Goal: Task Accomplishment & Management: Complete application form

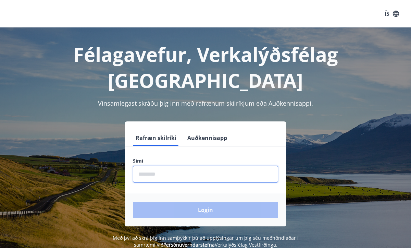
click at [162, 166] on input "phone" at bounding box center [205, 174] width 145 height 17
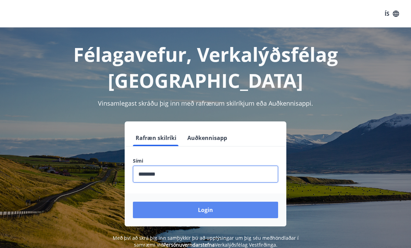
type input "********"
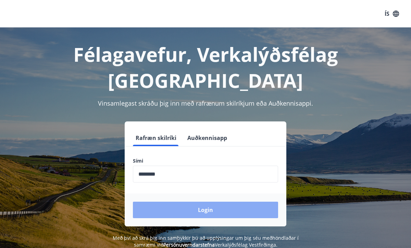
click at [210, 202] on button "Login" at bounding box center [205, 210] width 145 height 16
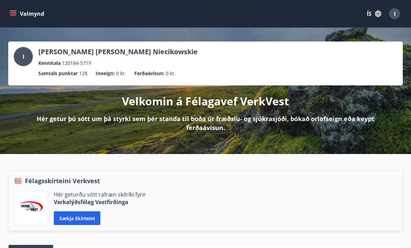
click at [13, 13] on icon "menu" at bounding box center [14, 13] width 8 height 1
click at [379, 16] on icon "button" at bounding box center [378, 14] width 6 height 6
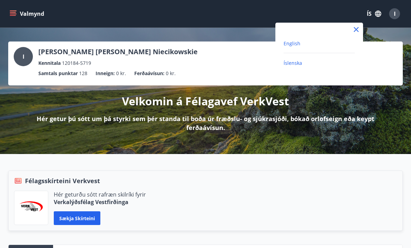
click at [290, 45] on span "English" at bounding box center [292, 43] width 17 height 7
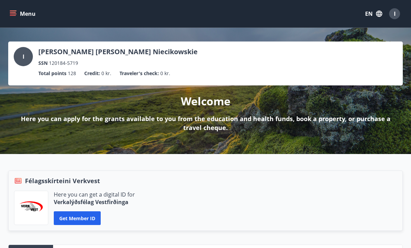
click at [15, 13] on icon "menu" at bounding box center [13, 13] width 7 height 7
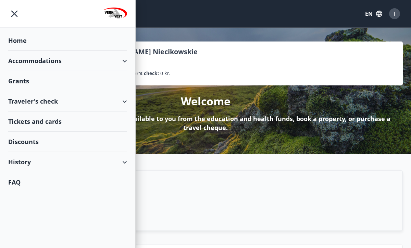
click at [23, 160] on div "History" at bounding box center [67, 162] width 119 height 20
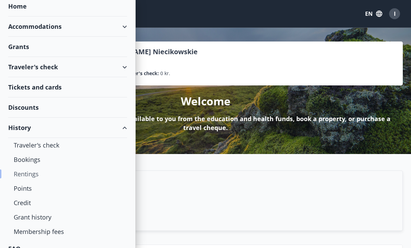
scroll to position [41, 0]
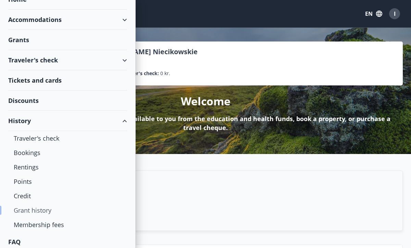
click at [37, 209] on div "Grant history" at bounding box center [68, 210] width 108 height 14
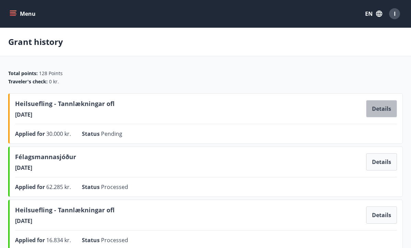
click at [373, 111] on button "Details" at bounding box center [381, 108] width 31 height 17
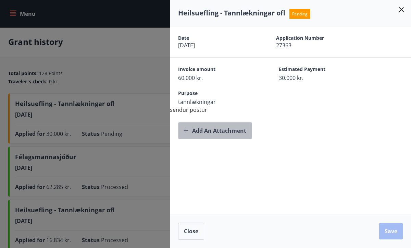
click at [219, 133] on button "Add an attachment" at bounding box center [215, 130] width 74 height 17
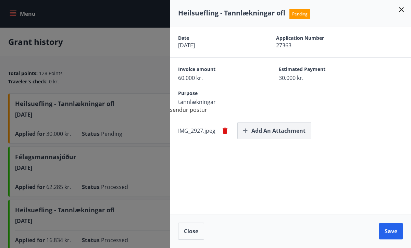
click at [277, 131] on button "Add an attachment" at bounding box center [275, 130] width 74 height 17
click at [396, 231] on button "Save" at bounding box center [391, 231] width 24 height 16
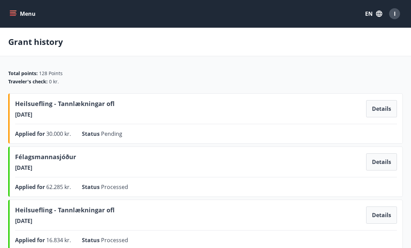
click at [383, 13] on button "EN" at bounding box center [374, 14] width 23 height 12
click at [299, 65] on span "Íslenska" at bounding box center [292, 63] width 19 height 7
